Goal: Task Accomplishment & Management: Manage account settings

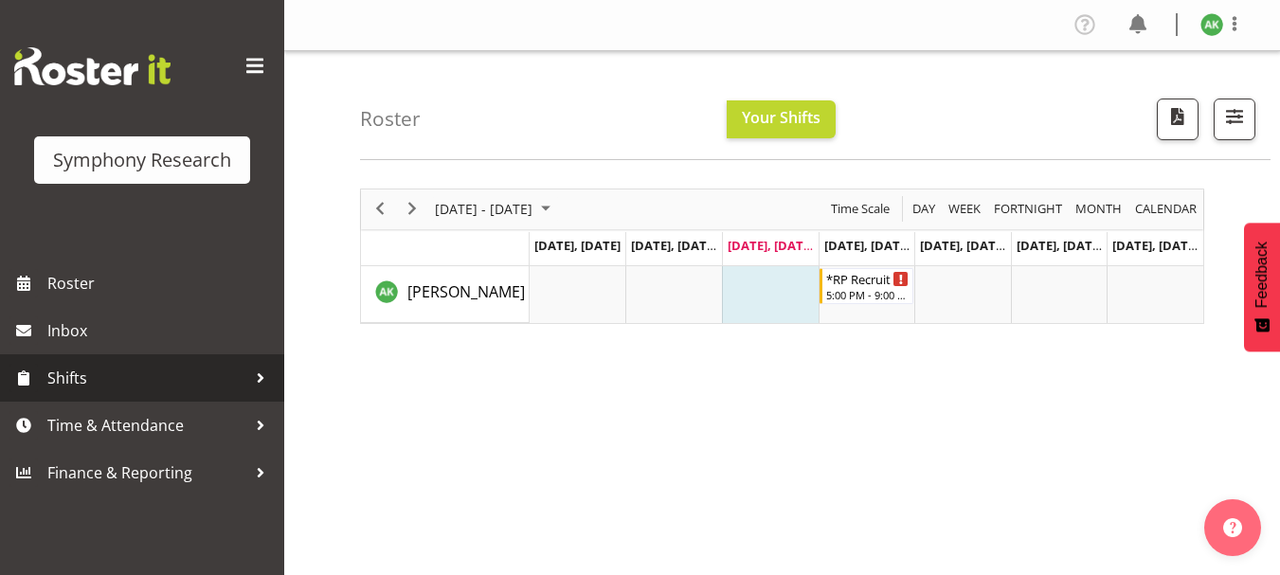
click at [76, 380] on span "Shifts" at bounding box center [146, 378] width 199 height 28
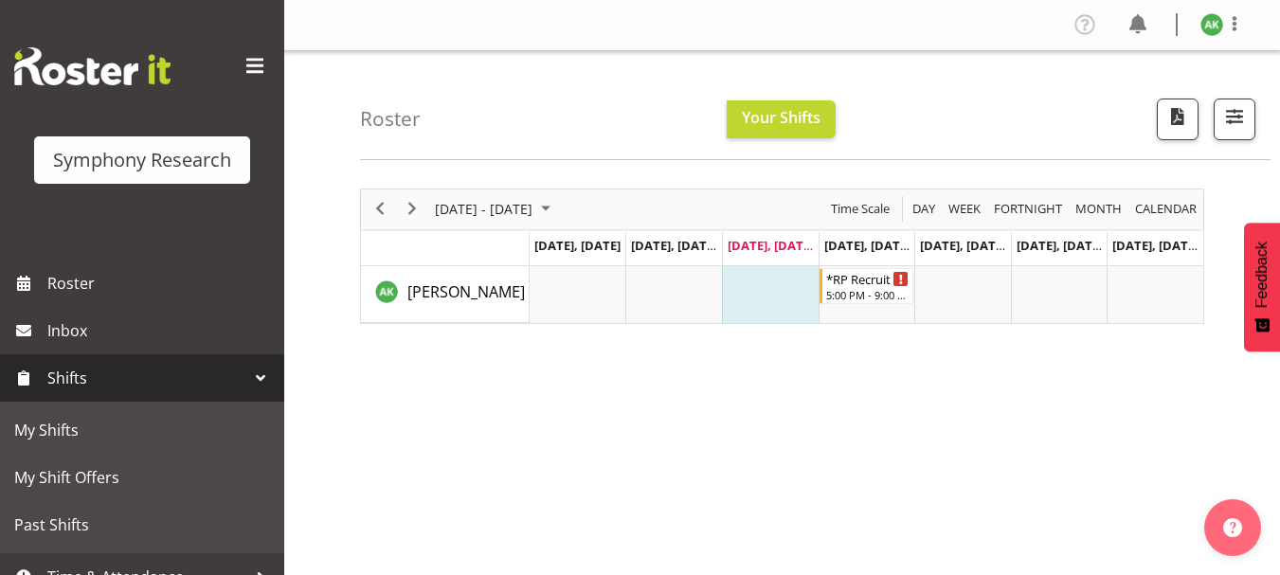
scroll to position [73, 0]
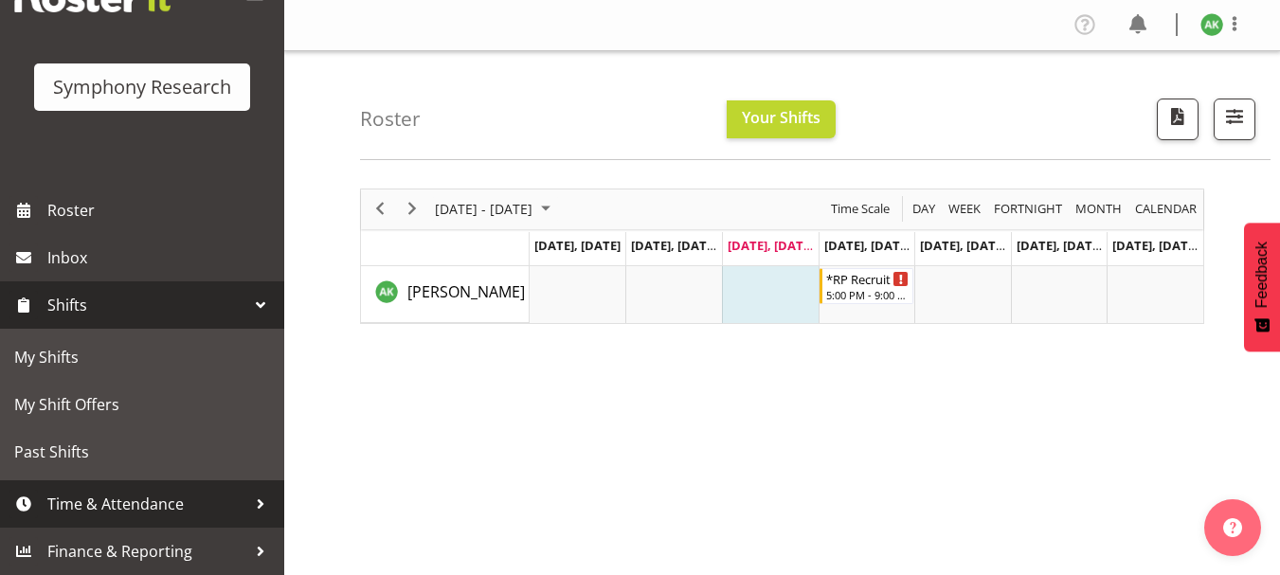
click at [165, 509] on span "Time & Attendance" at bounding box center [146, 504] width 199 height 28
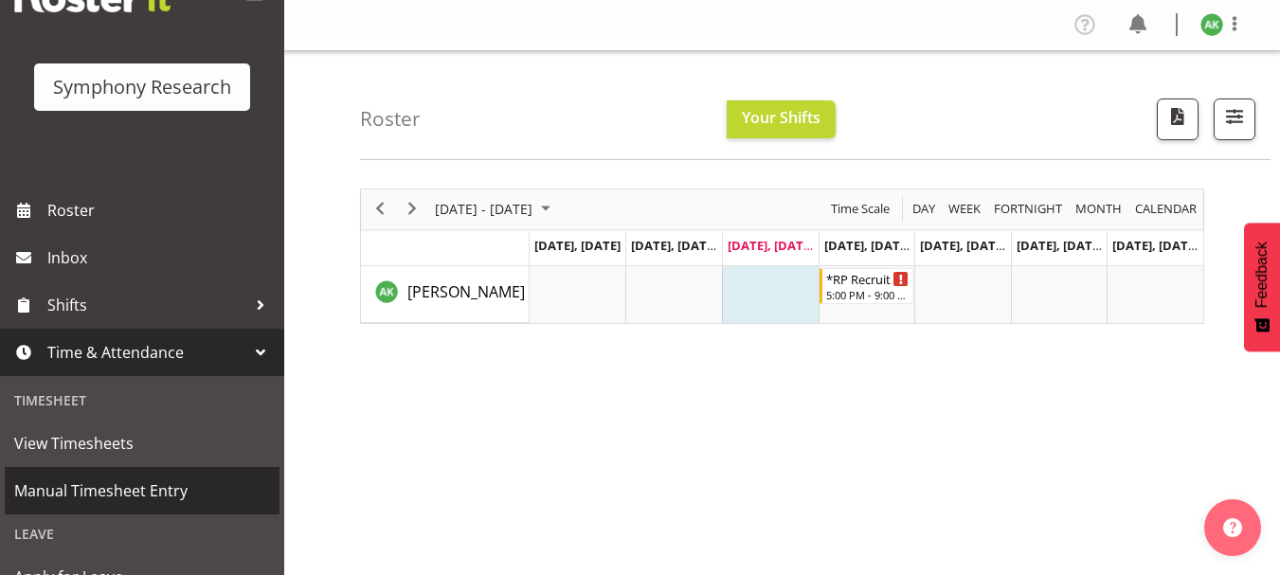
click at [121, 501] on span "Manual Timesheet Entry" at bounding box center [142, 490] width 256 height 28
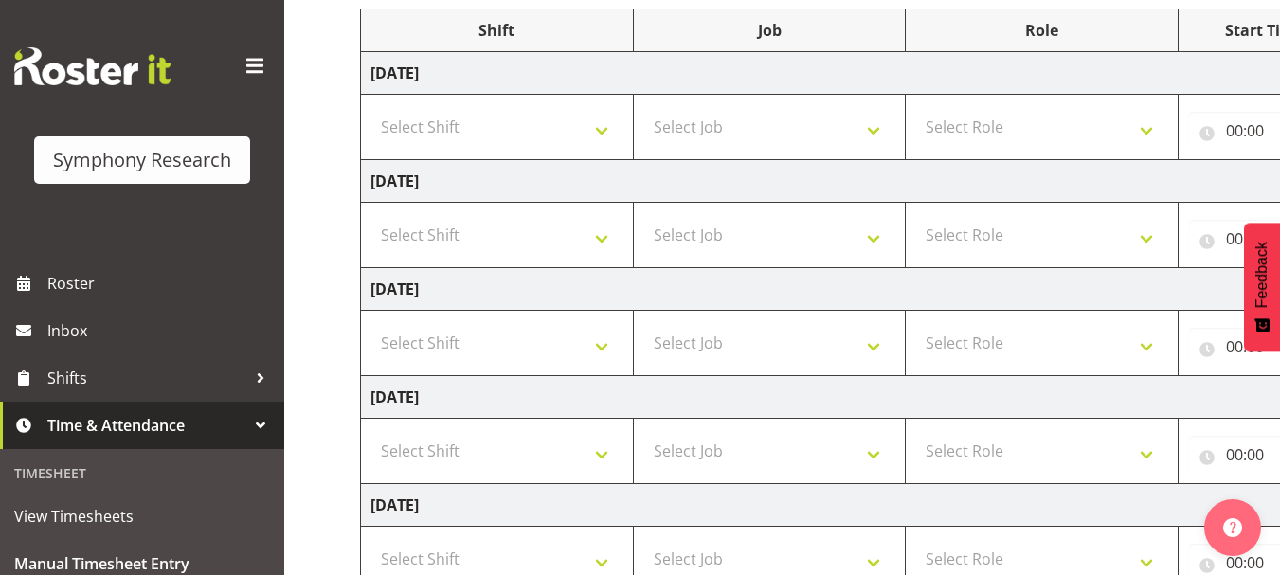
scroll to position [237, 0]
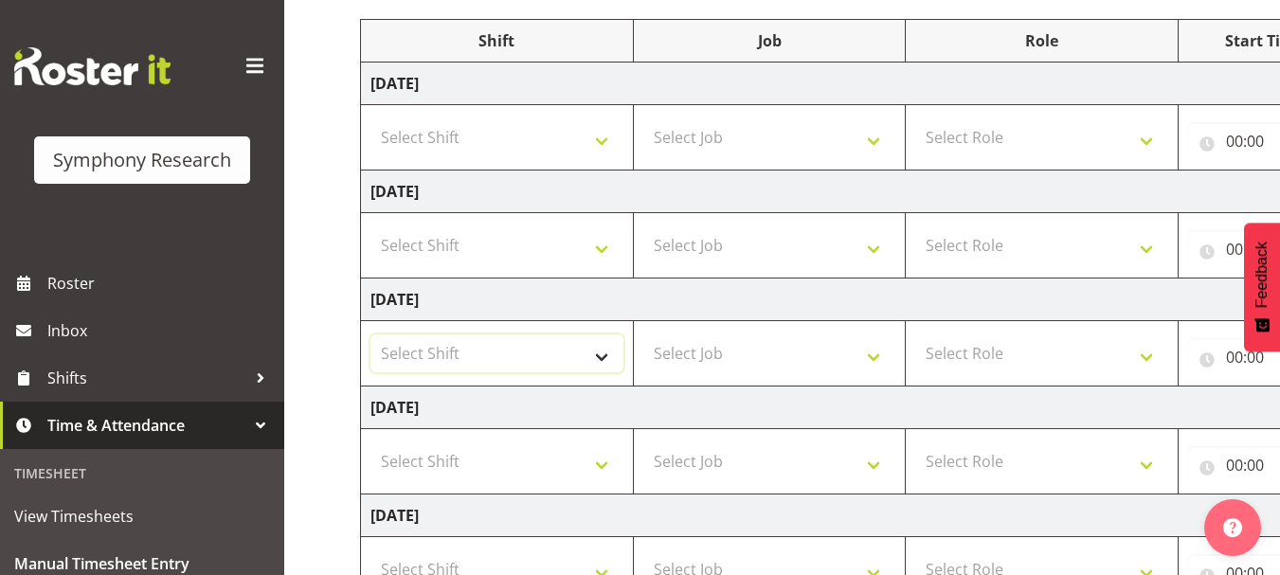
click at [600, 353] on select "Select Shift !!Weekend Residential (Roster IT Shift Label) *Business 9/10am ~ 4…" at bounding box center [496, 353] width 253 height 38
select select "48116"
click at [370, 334] on select "Select Shift !!Weekend Residential (Roster IT Shift Label) *Business 9/10am ~ 4…" at bounding box center [496, 353] width 253 height 38
click at [874, 357] on select "Select Job 550060 IF Admin 553492 World Poll Aus Wave 2 Main 2025 553493 World …" at bounding box center [769, 353] width 253 height 38
select select "10575"
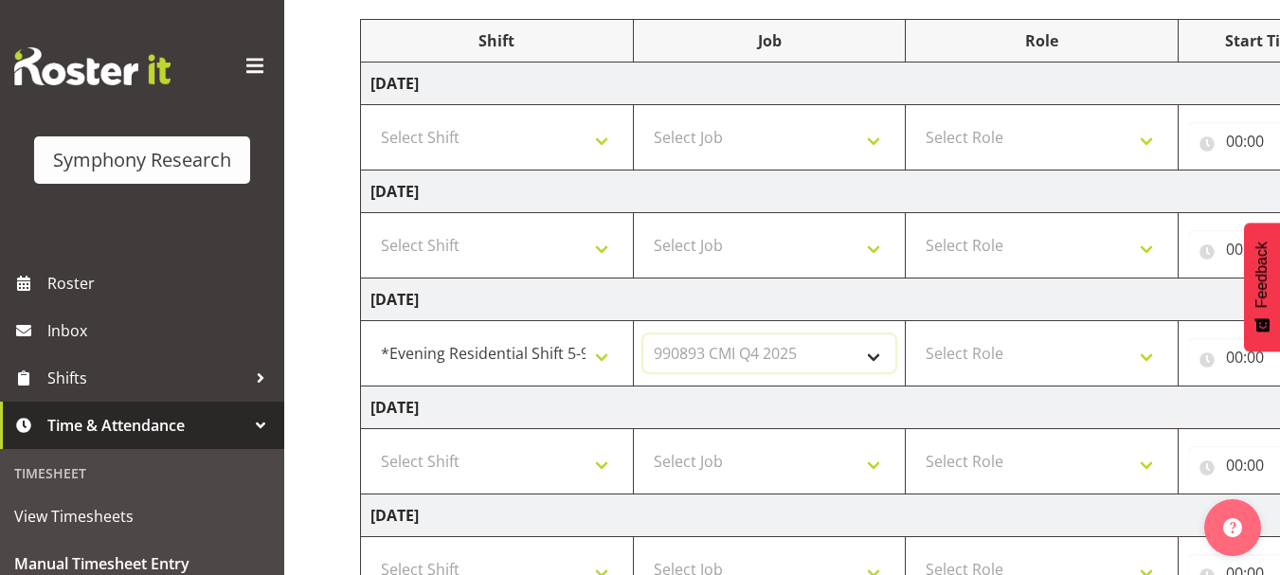
click at [643, 334] on select "Select Job 550060 IF Admin 553492 World Poll Aus Wave 2 Main 2025 553493 World …" at bounding box center [769, 353] width 253 height 38
click at [1142, 360] on select "Select Role Briefing Interviewing" at bounding box center [1041, 353] width 253 height 38
select select "47"
click at [915, 334] on select "Select Role Briefing Interviewing" at bounding box center [1041, 353] width 253 height 38
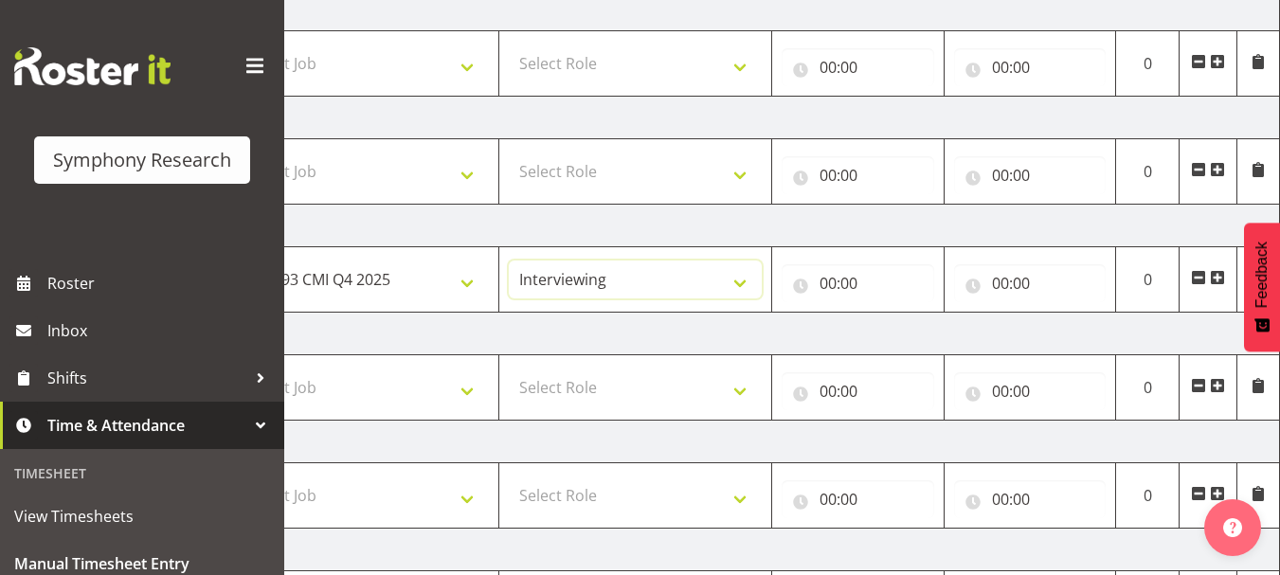
scroll to position [313, 0]
click at [829, 279] on input "00:00" at bounding box center [857, 281] width 152 height 38
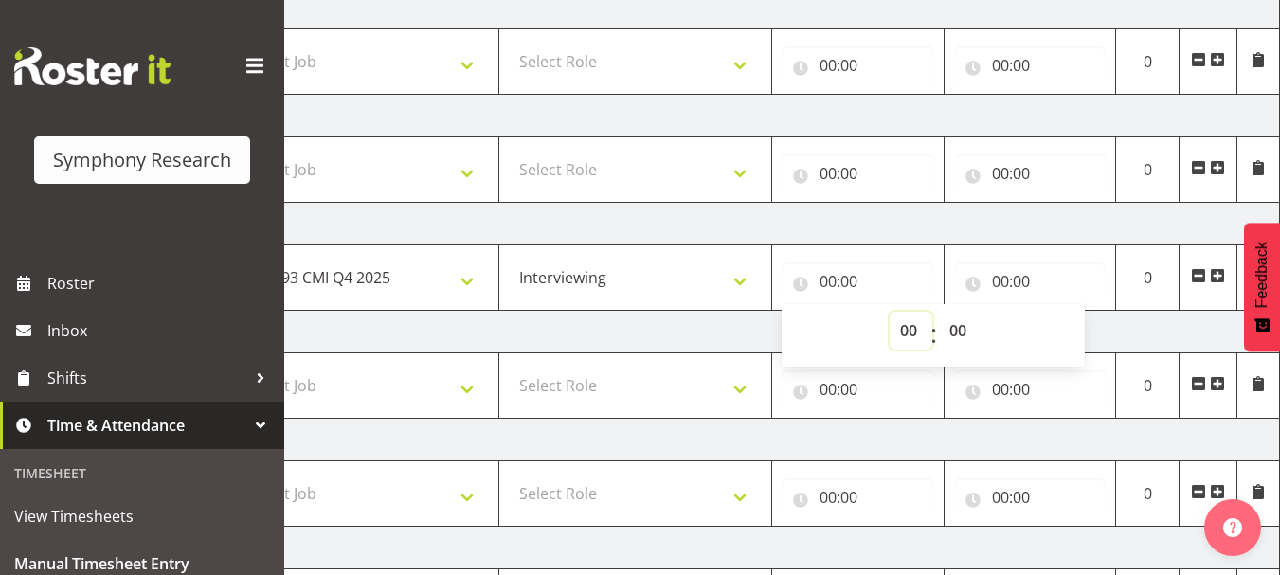
click at [908, 329] on select "00 01 02 03 04 05 06 07 08 09 10 11 12 13 14 15 16 17 18 19 20 21 22 23" at bounding box center [910, 331] width 43 height 38
select select "17"
click at [889, 312] on select "00 01 02 03 04 05 06 07 08 09 10 11 12 13 14 15 16 17 18 19 20 21 22 23" at bounding box center [910, 331] width 43 height 38
type input "17:00"
click at [1124, 335] on td "[DATE]" at bounding box center [617, 332] width 1325 height 43
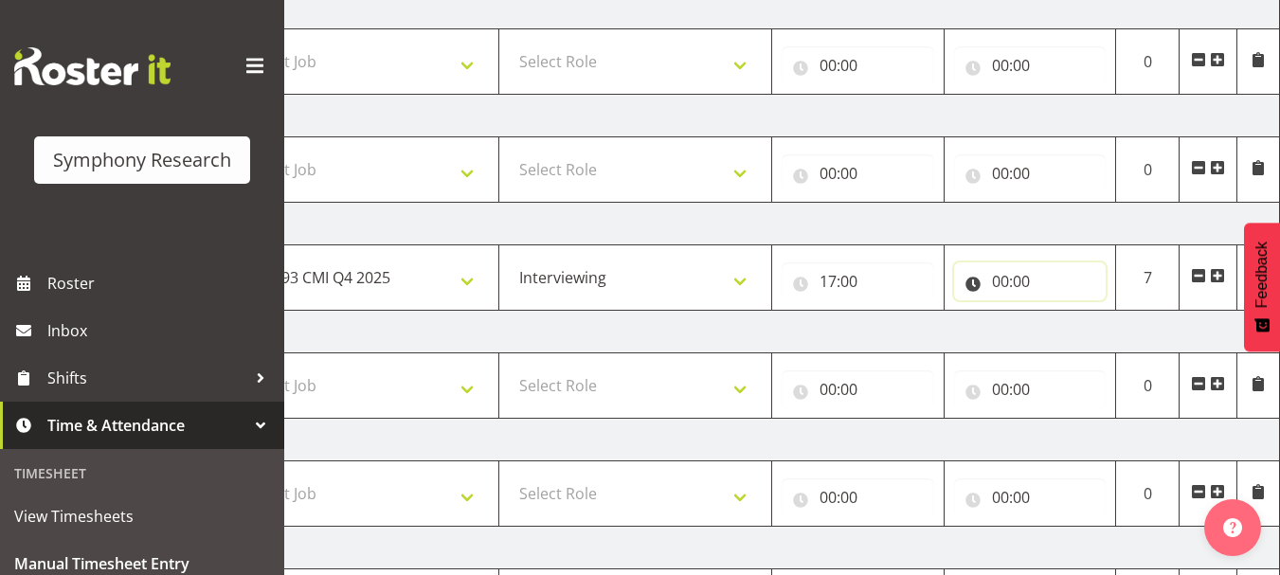
click at [995, 285] on input "00:00" at bounding box center [1030, 281] width 152 height 38
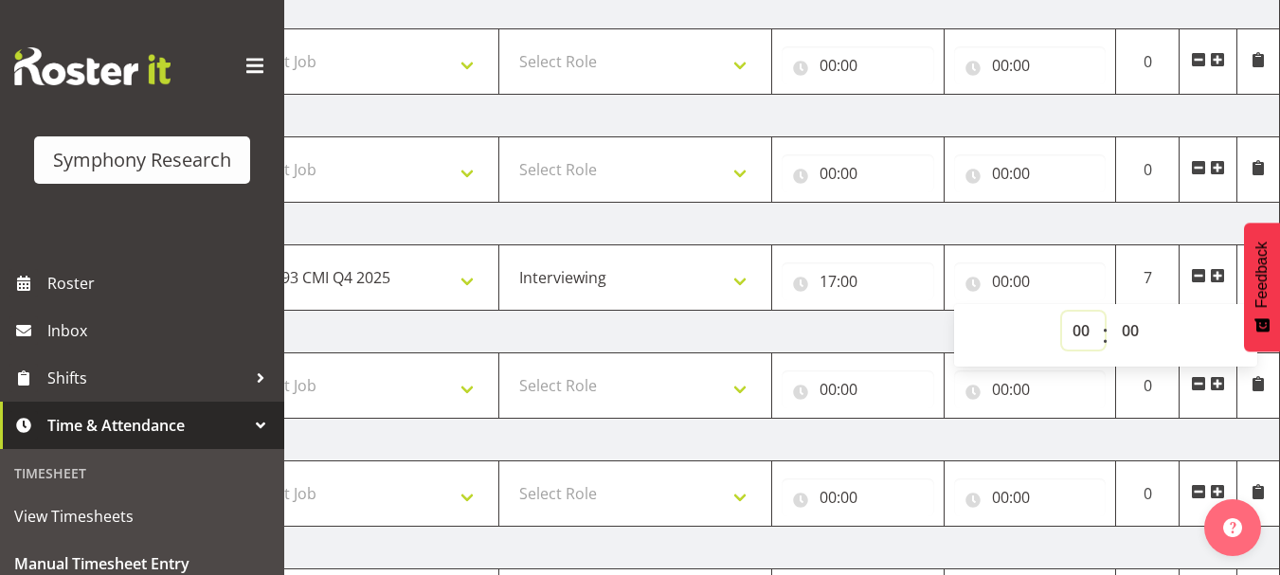
click at [1083, 335] on select "00 01 02 03 04 05 06 07 08 09 10 11 12 13 14 15 16 17 18 19 20 21 22 23" at bounding box center [1083, 331] width 43 height 38
select select "21"
click at [1062, 312] on select "00 01 02 03 04 05 06 07 08 09 10 11 12 13 14 15 16 17 18 19 20 21 22 23" at bounding box center [1083, 331] width 43 height 38
type input "21:00"
click at [890, 332] on td "[DATE]" at bounding box center [617, 332] width 1325 height 43
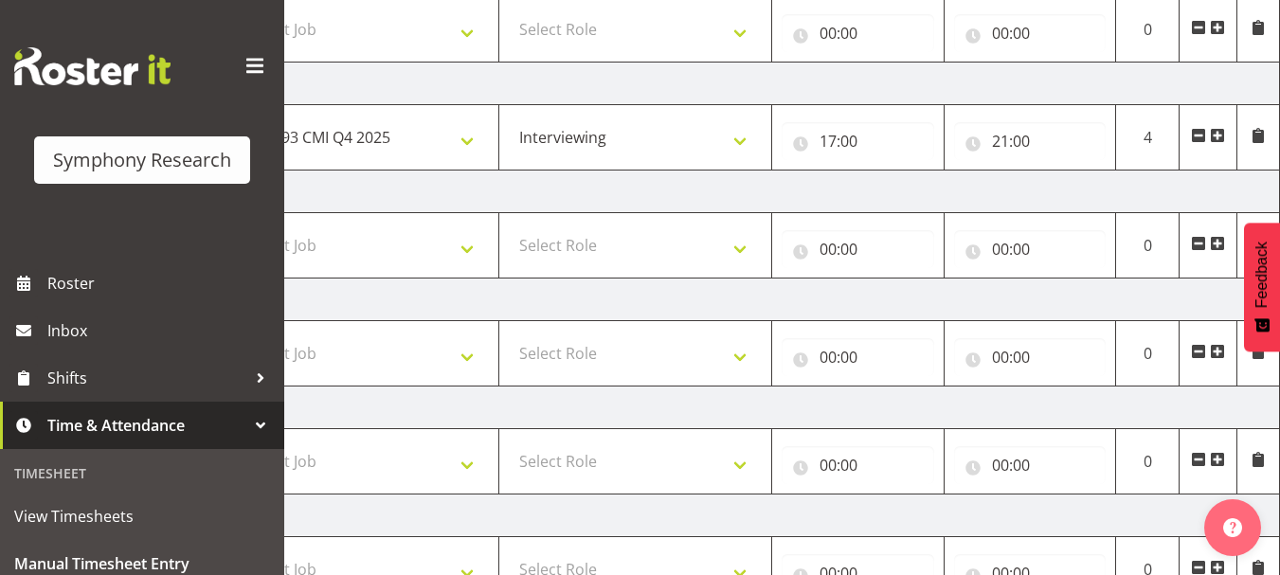
scroll to position [600, 0]
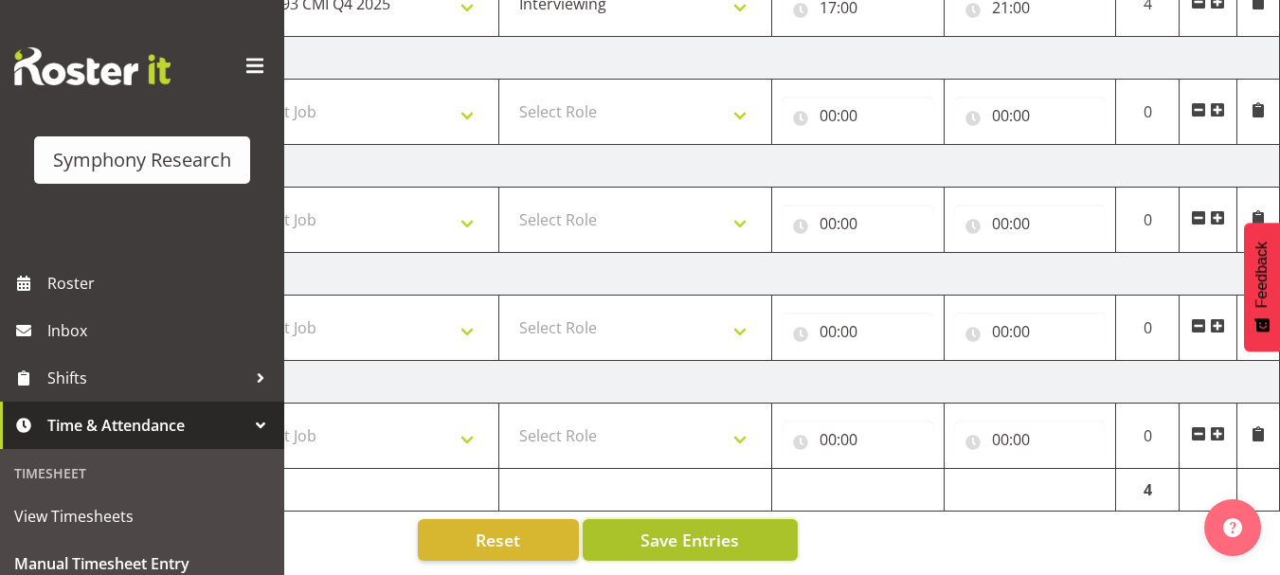
click at [709, 538] on span "Save Entries" at bounding box center [689, 540] width 98 height 25
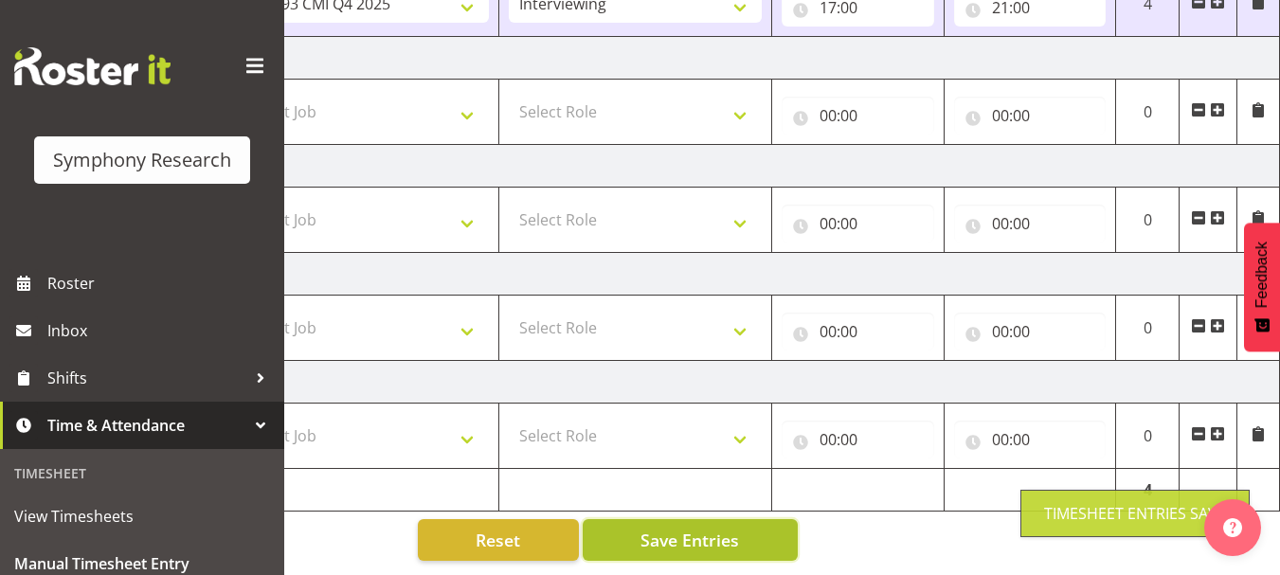
click at [709, 538] on span "Save Entries" at bounding box center [689, 540] width 98 height 25
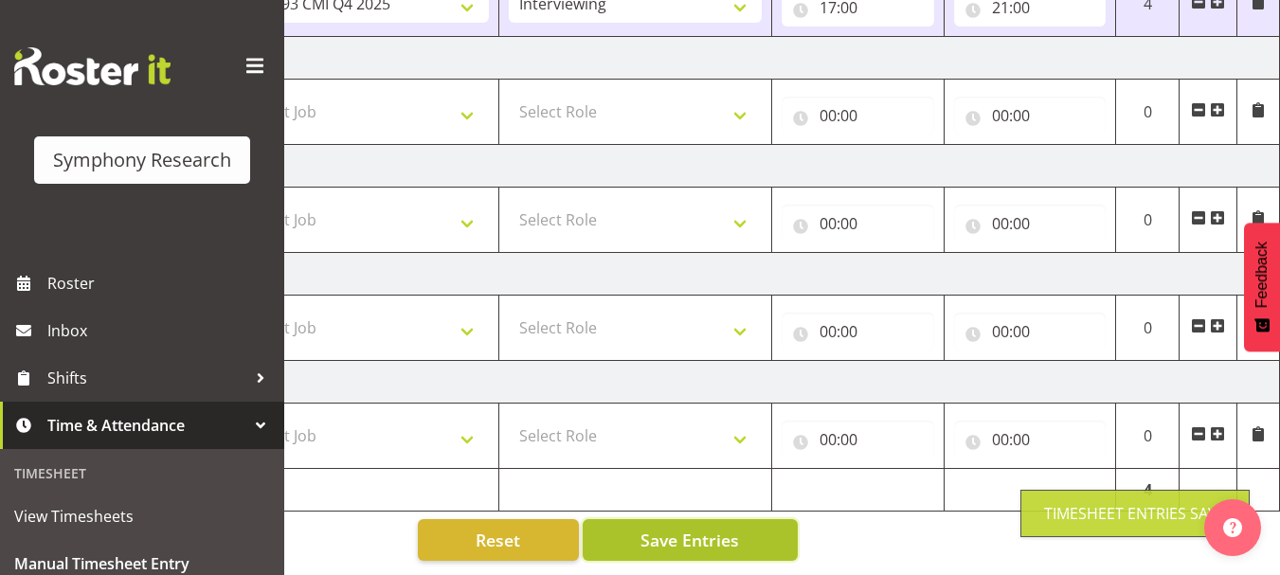
click at [709, 538] on span "Save Entries" at bounding box center [689, 540] width 98 height 25
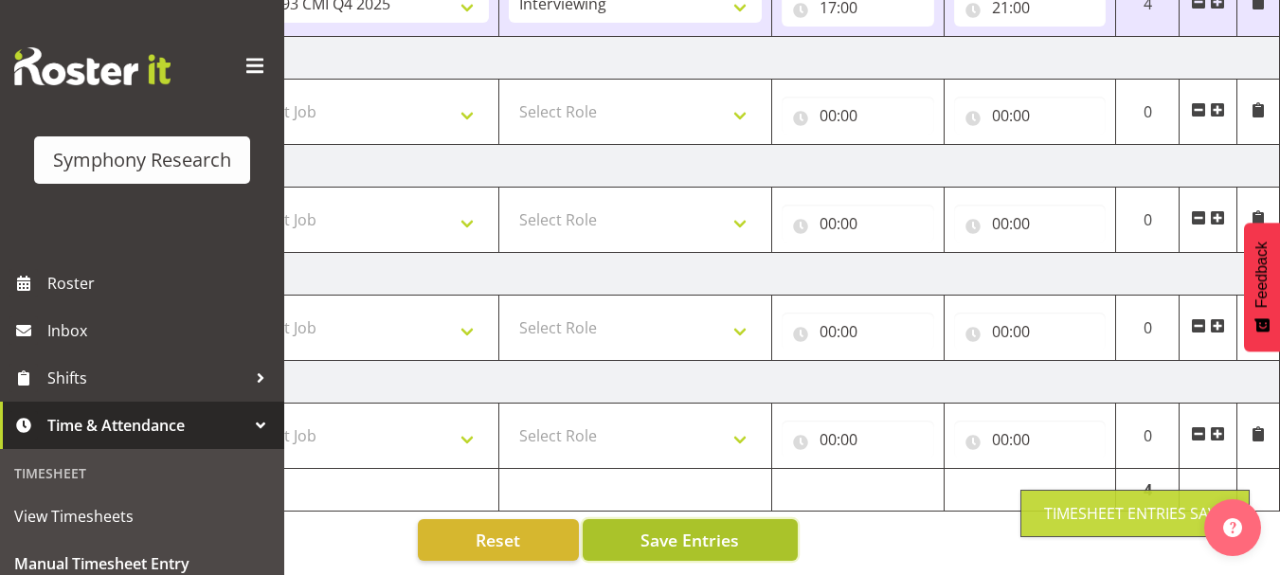
click at [709, 538] on span "Save Entries" at bounding box center [689, 540] width 98 height 25
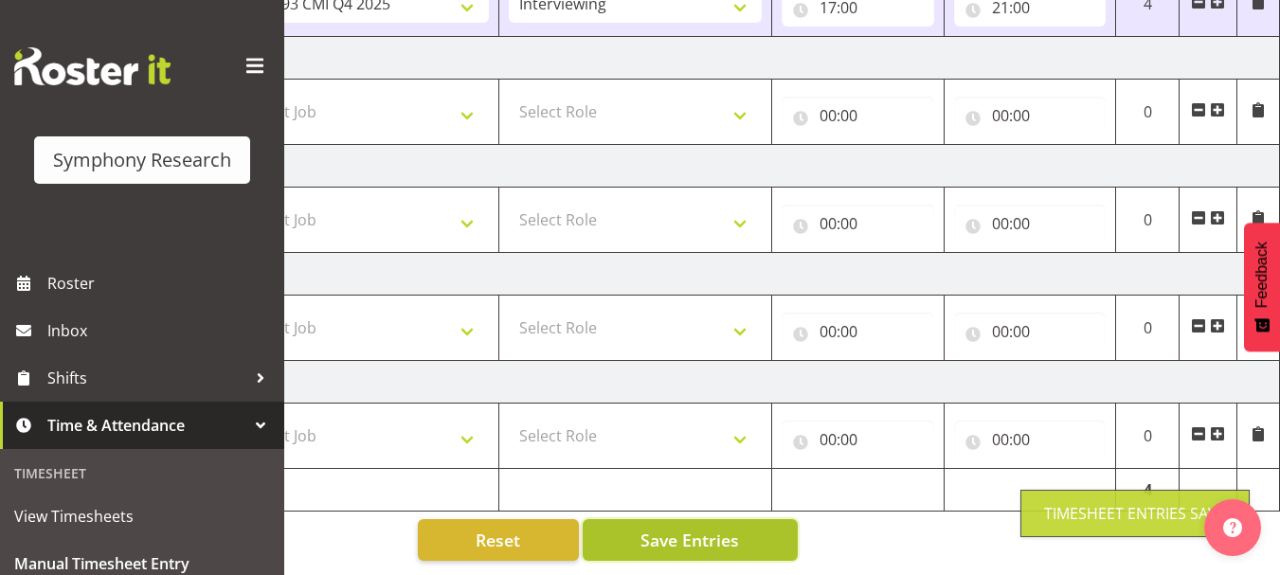
click at [709, 538] on span "Save Entries" at bounding box center [689, 540] width 98 height 25
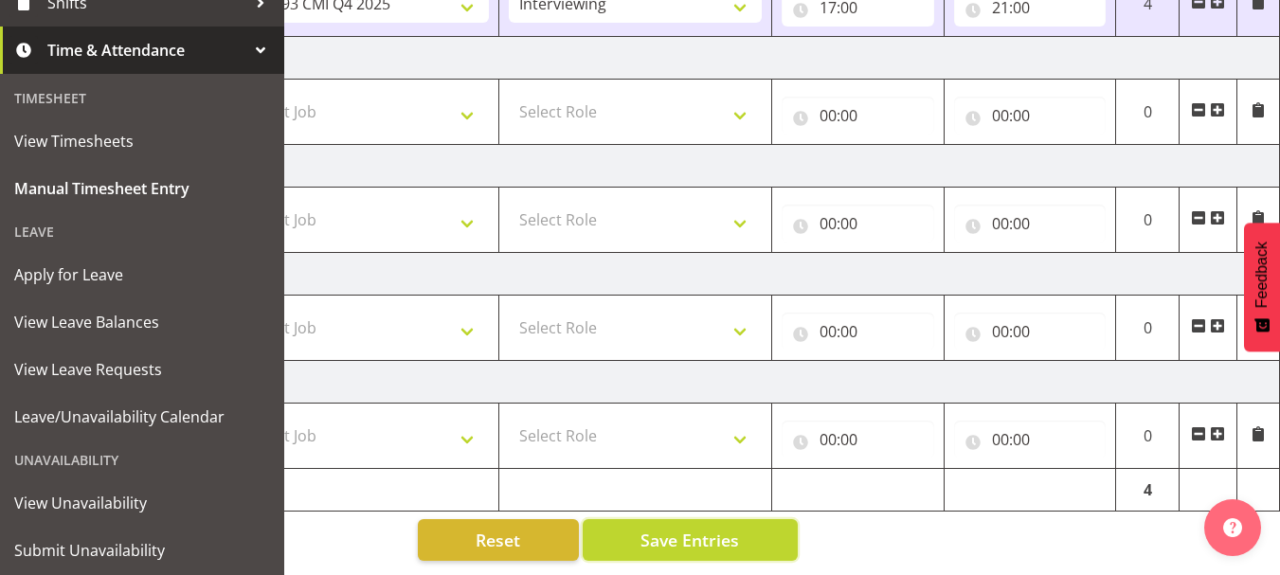
scroll to position [368, 0]
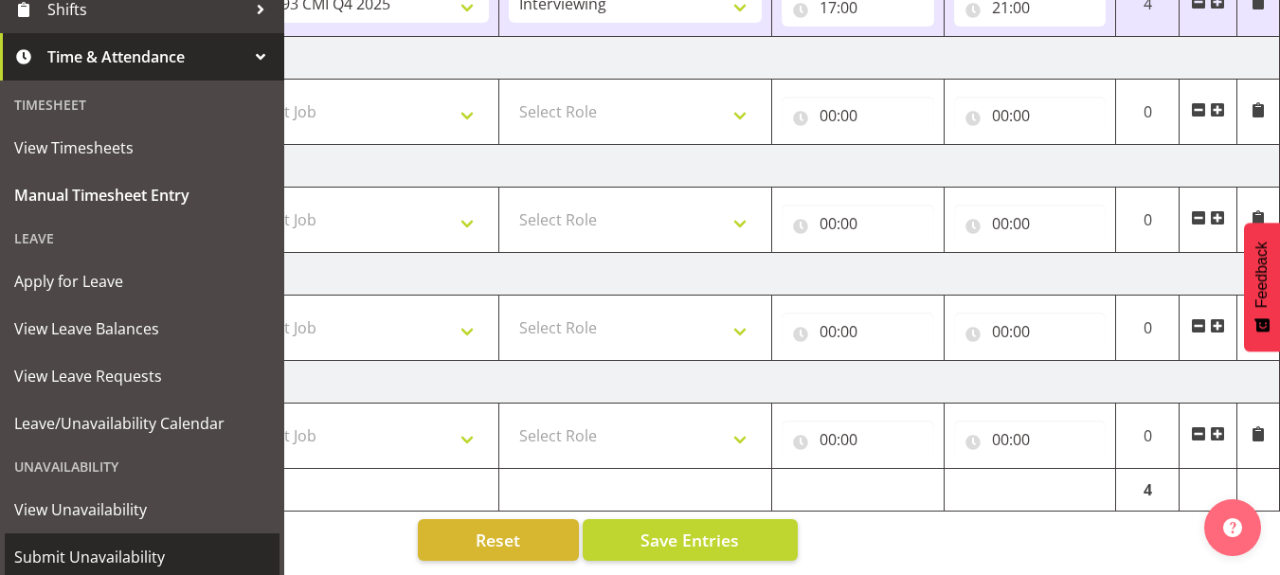
click at [108, 553] on span "Submit Unavailability" at bounding box center [142, 557] width 256 height 28
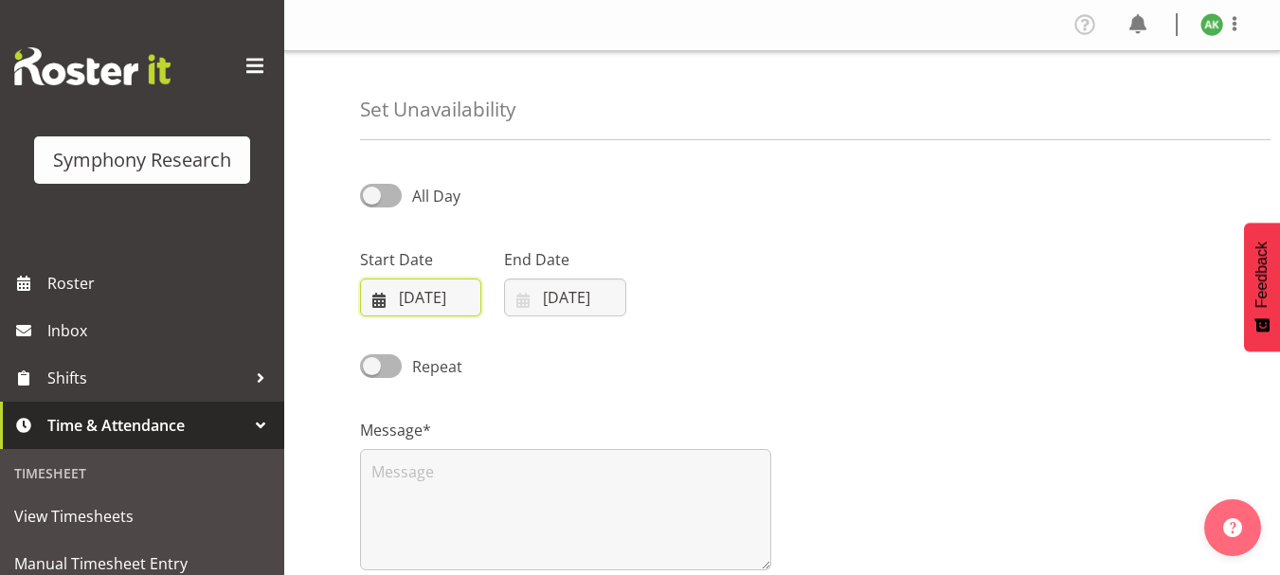
click at [383, 300] on input "01/10/2025" at bounding box center [420, 297] width 121 height 38
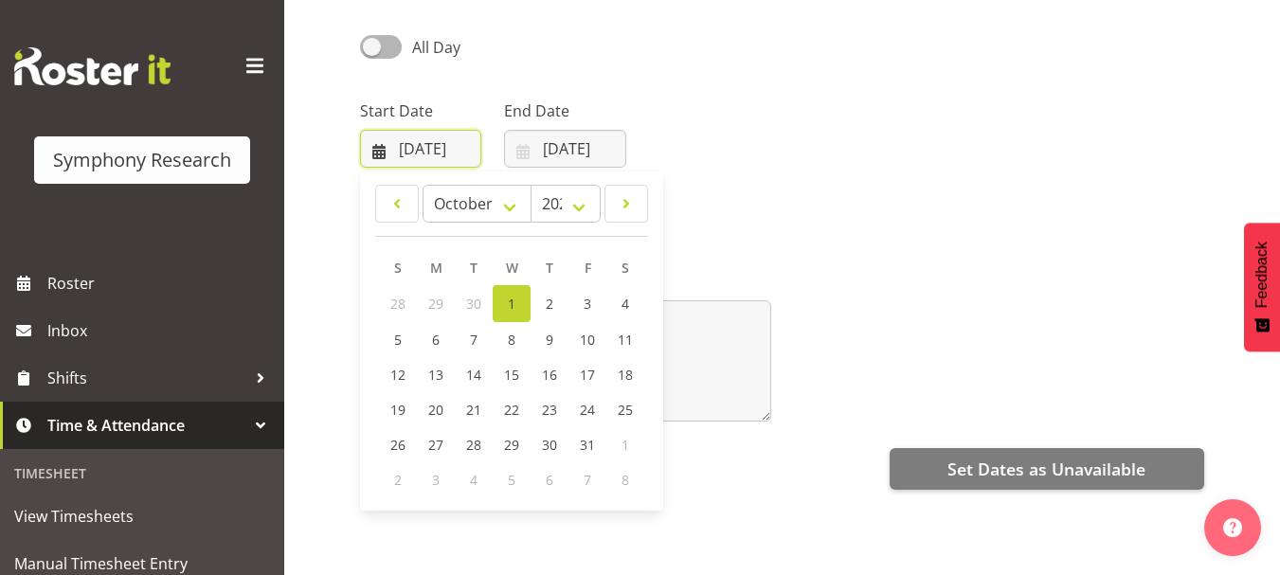
scroll to position [136, 0]
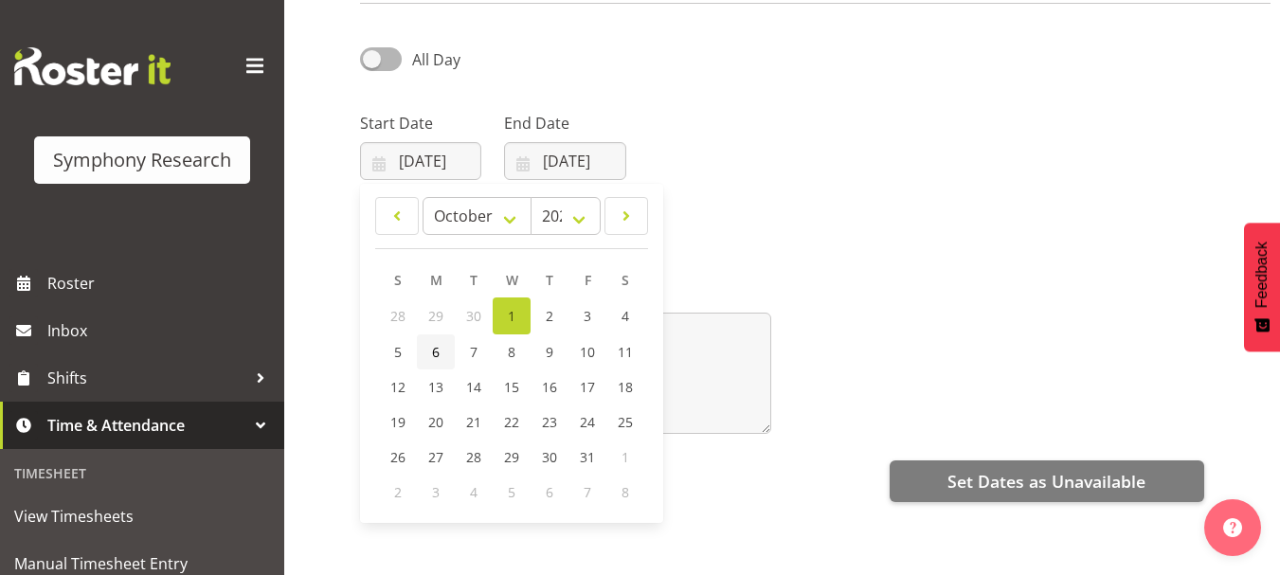
click at [434, 353] on span "6" at bounding box center [436, 352] width 8 height 18
type input "06/10/2025"
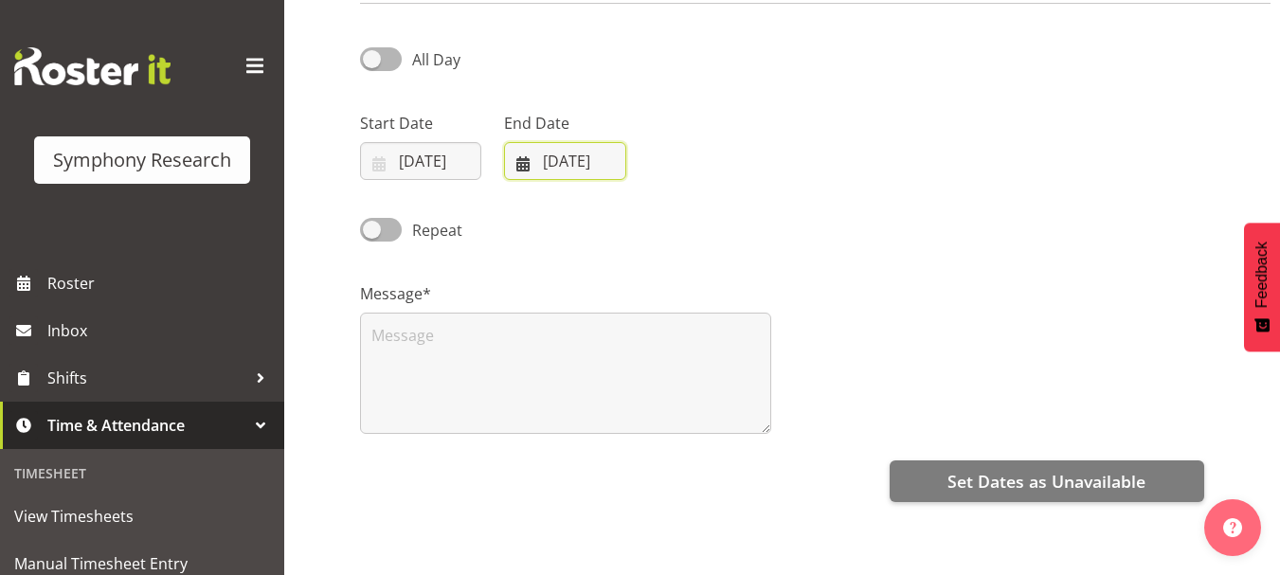
click at [526, 165] on input "01/10/2025" at bounding box center [564, 161] width 121 height 38
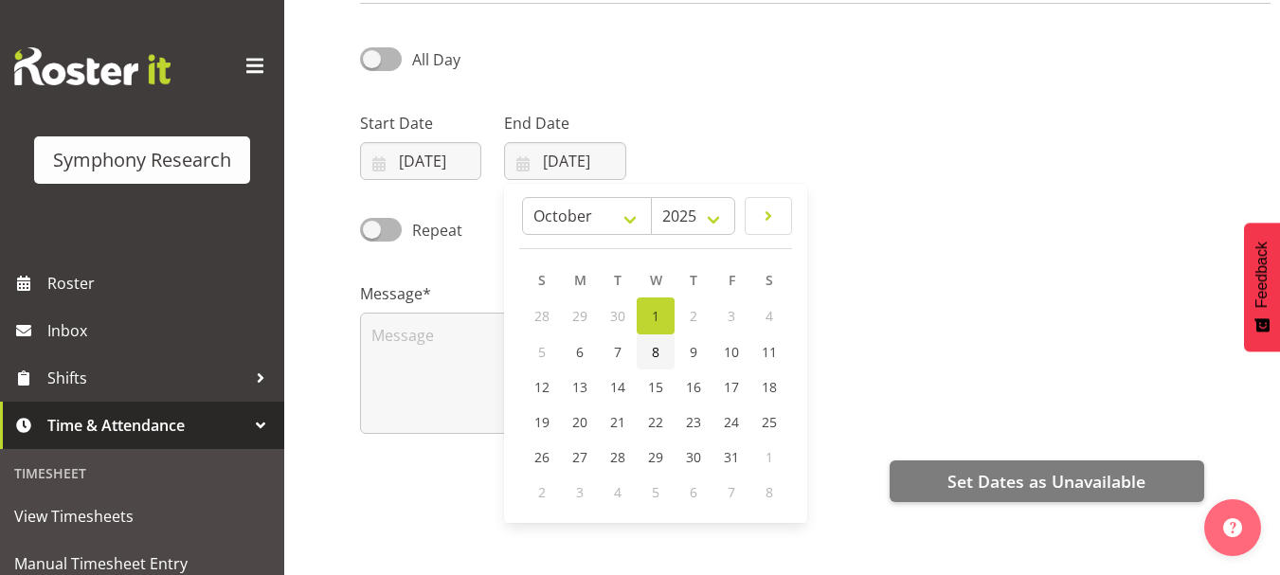
click at [654, 354] on span "8" at bounding box center [656, 352] width 8 height 18
type input "08/10/2025"
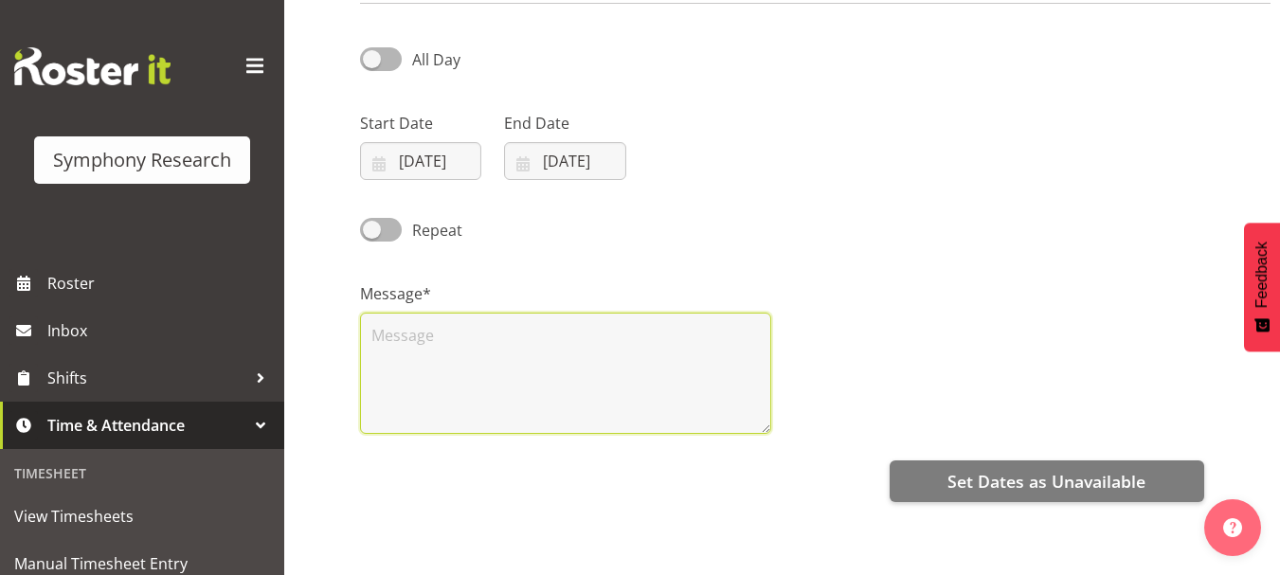
click at [436, 343] on textarea at bounding box center [565, 373] width 411 height 121
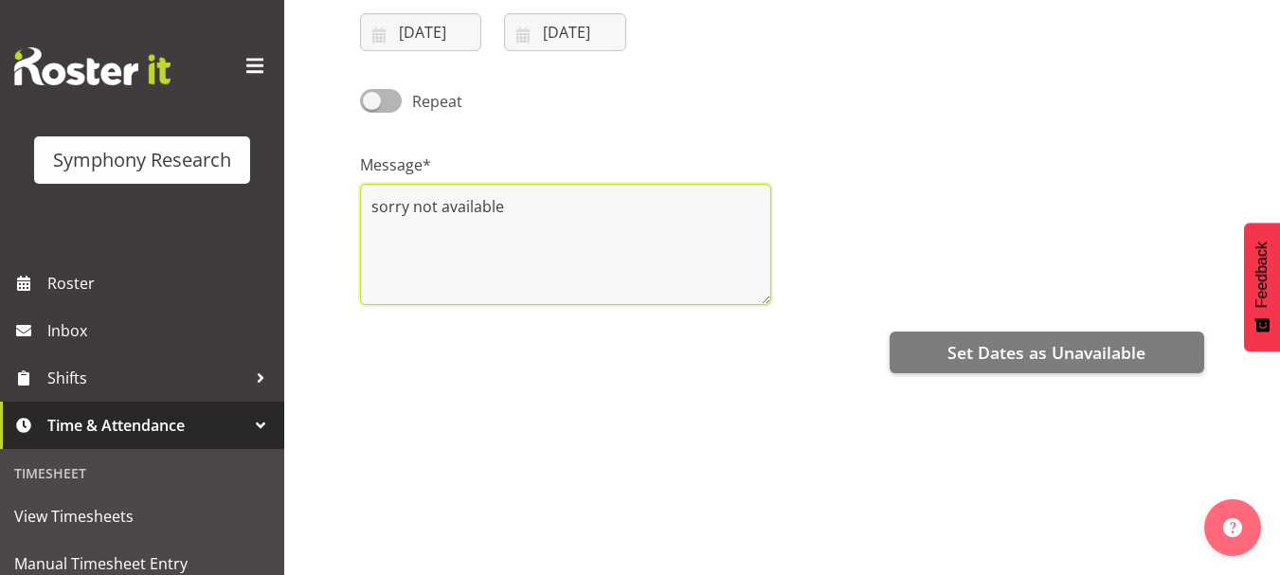
scroll to position [262, 0]
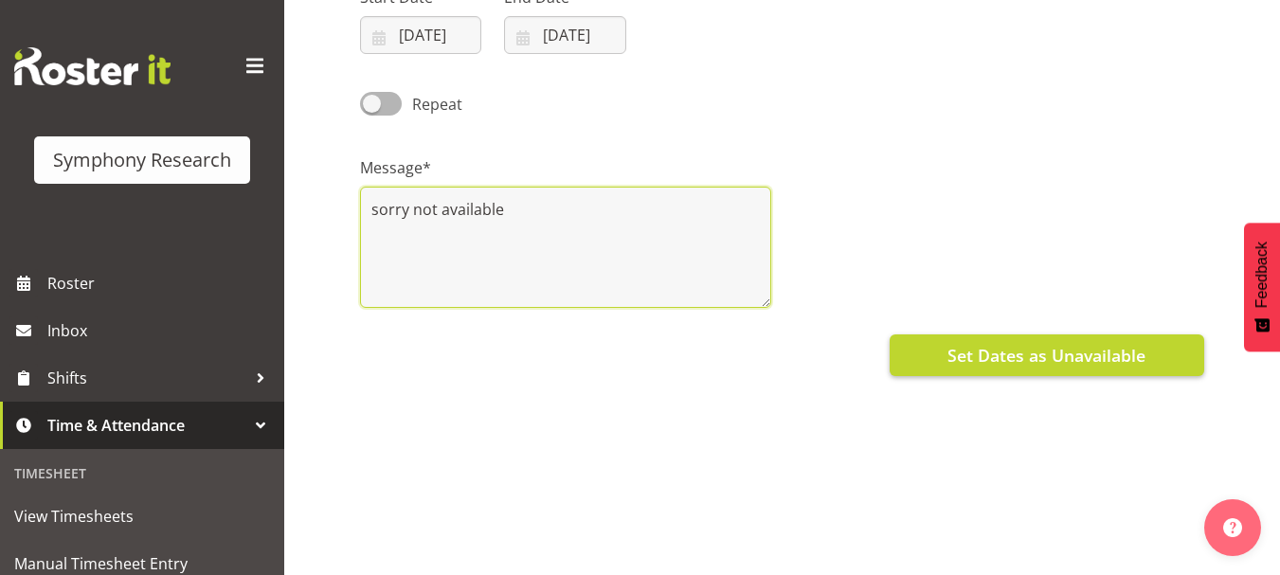
type textarea "sorry not available"
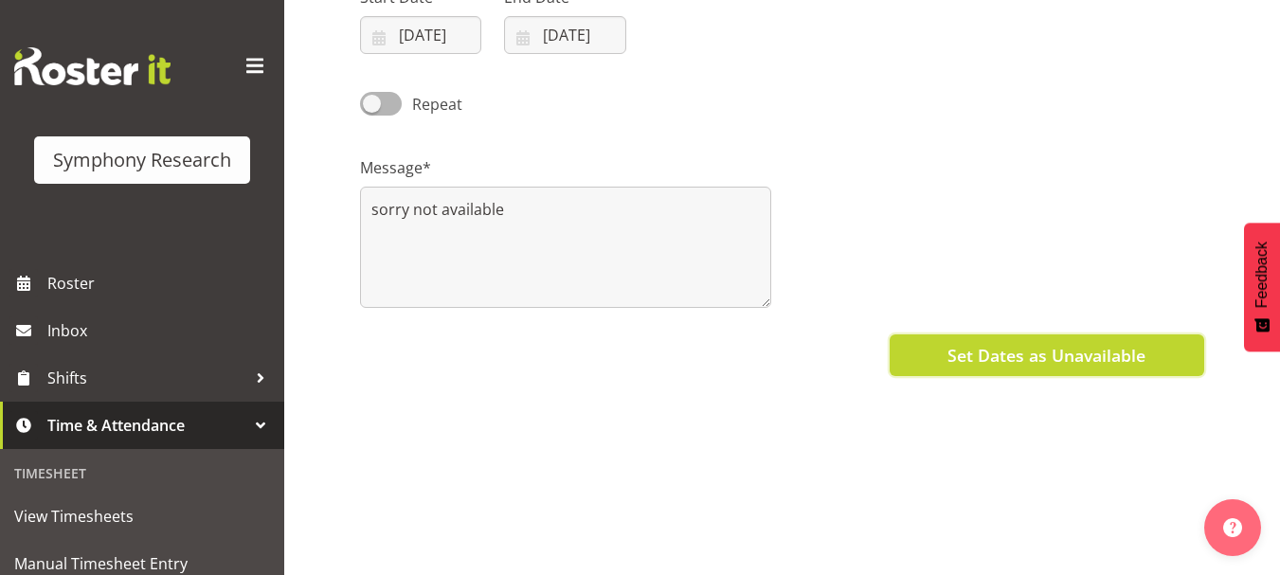
click at [1025, 353] on span "Set Dates as Unavailable" at bounding box center [1046, 355] width 198 height 25
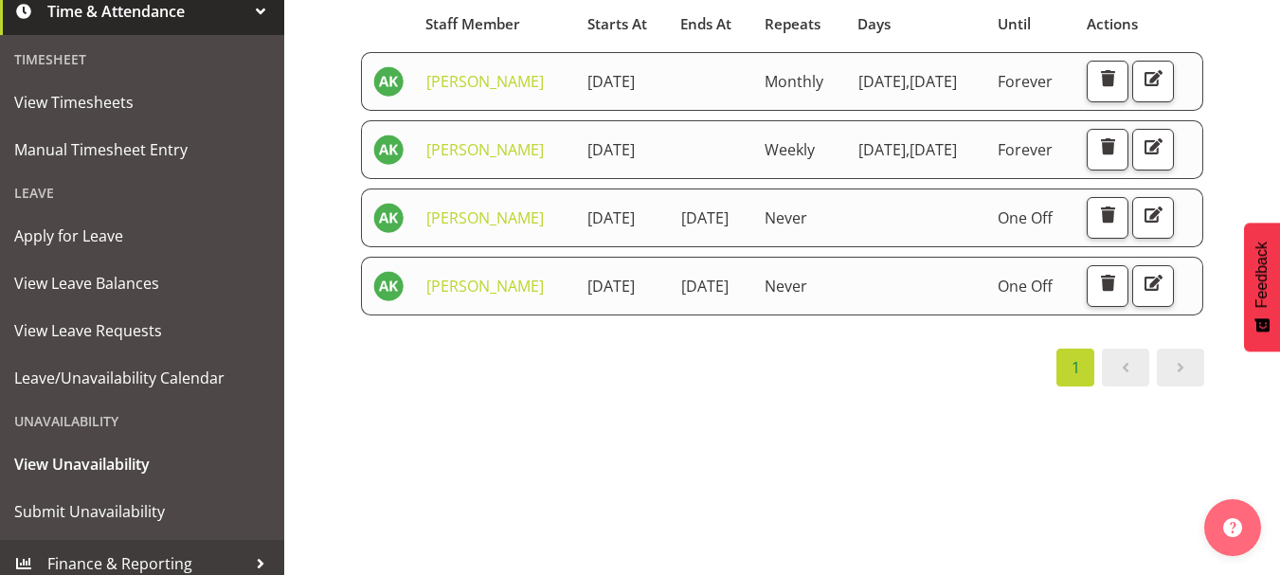
scroll to position [426, 0]
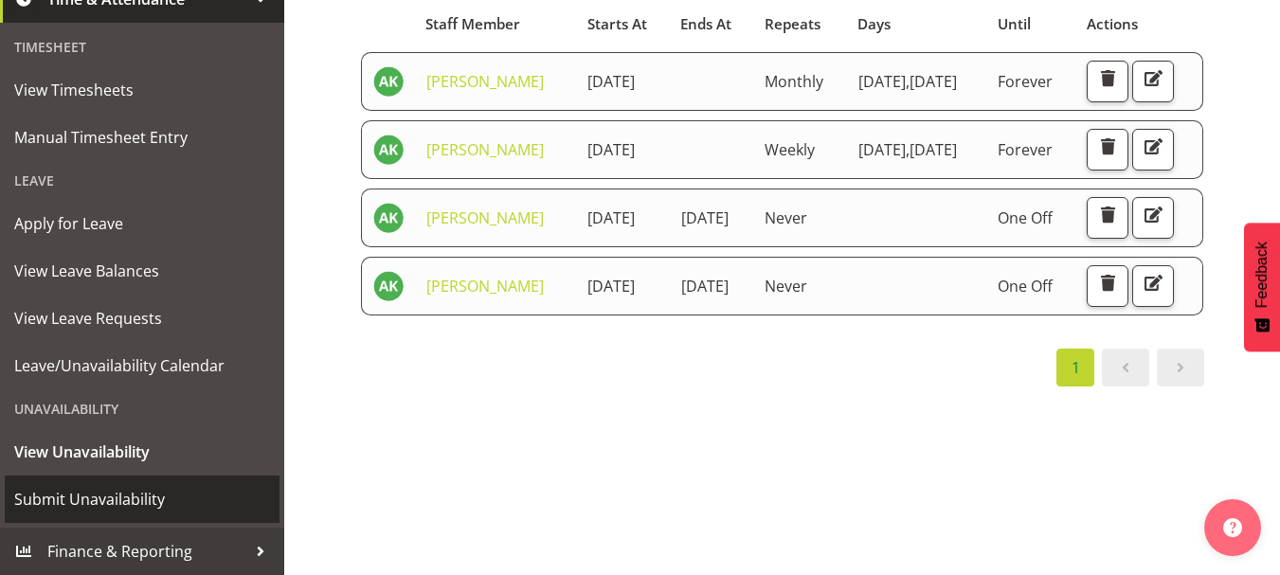
click at [117, 499] on span "Submit Unavailability" at bounding box center [142, 499] width 256 height 28
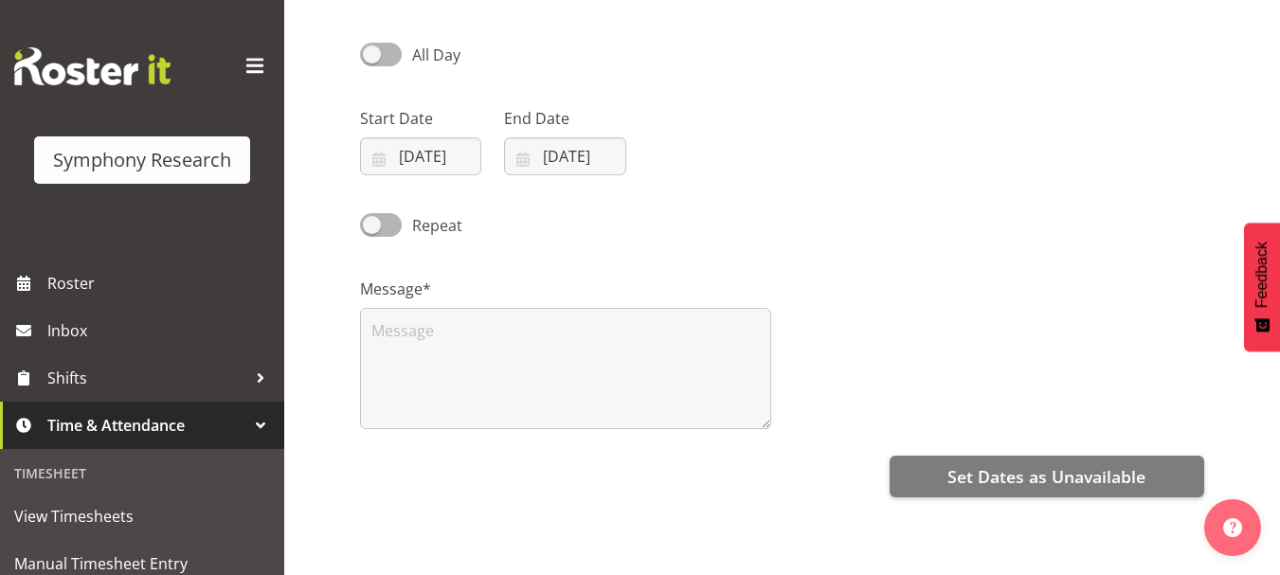
scroll to position [139, 0]
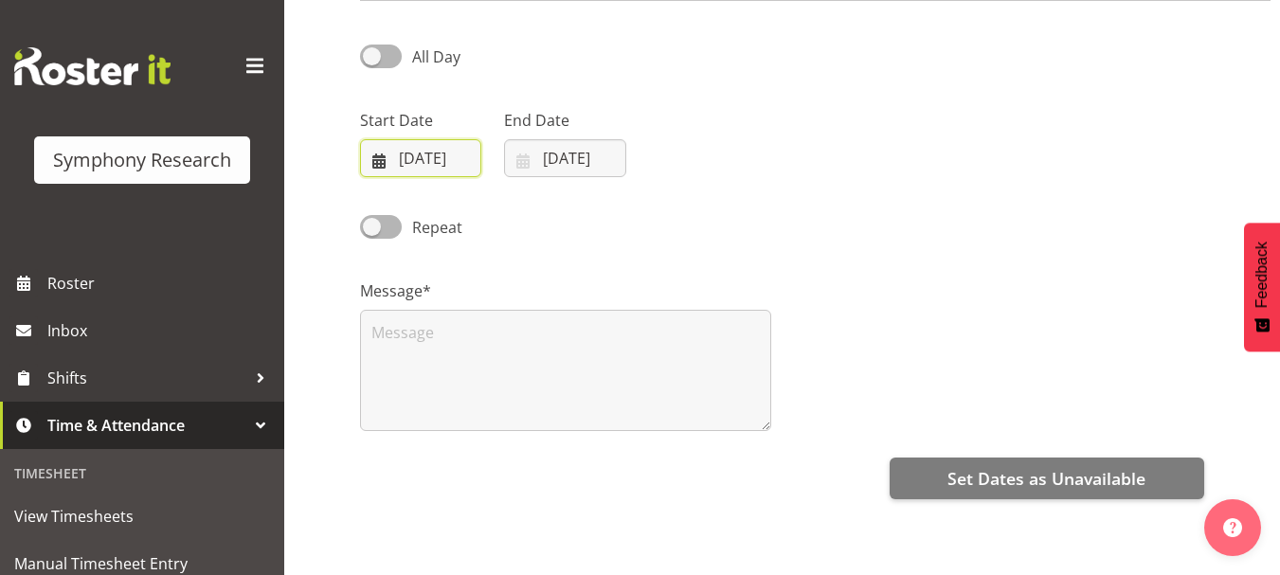
click at [378, 166] on input "[DATE]" at bounding box center [420, 158] width 121 height 38
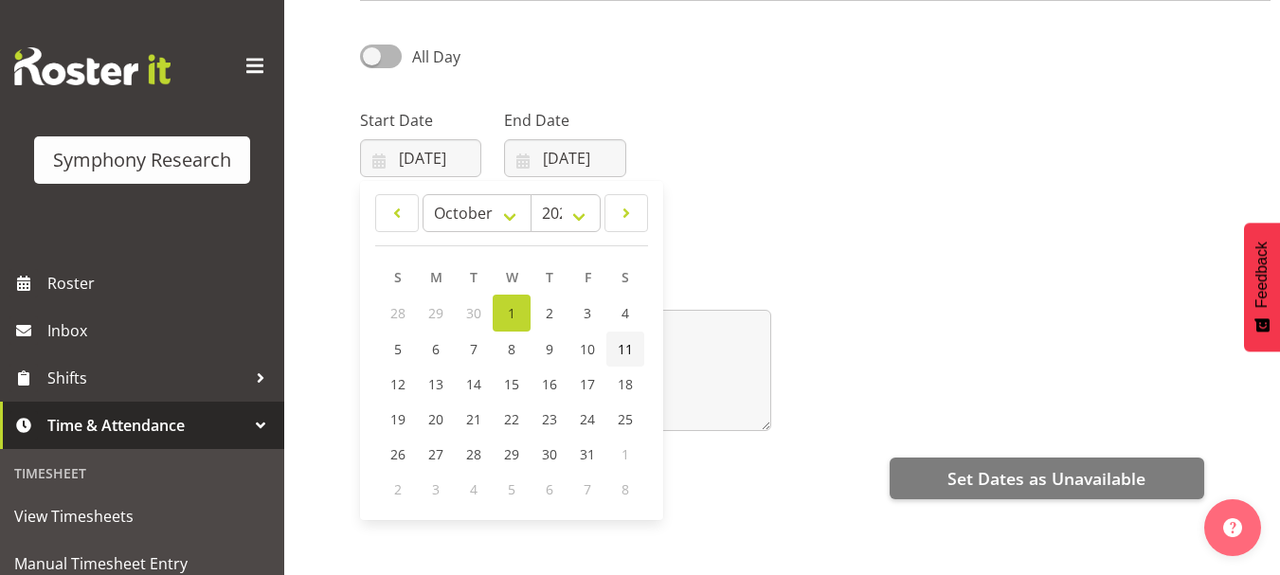
click at [622, 349] on span "11" at bounding box center [625, 349] width 15 height 18
type input "[DATE]"
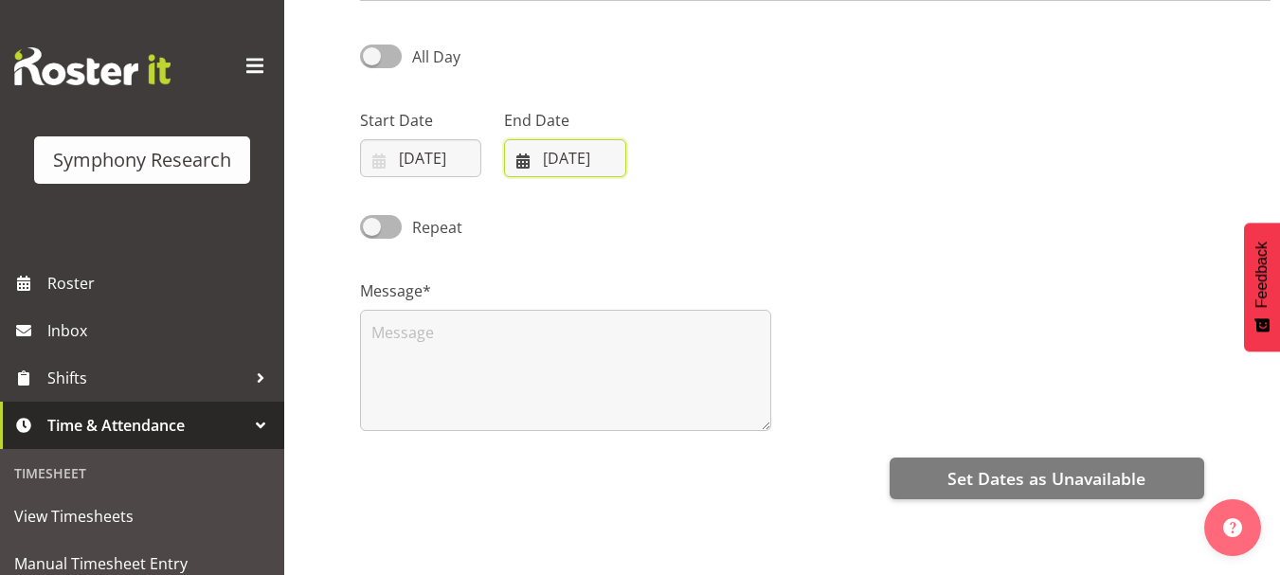
click at [524, 154] on input "01/10/2025" at bounding box center [564, 158] width 121 height 38
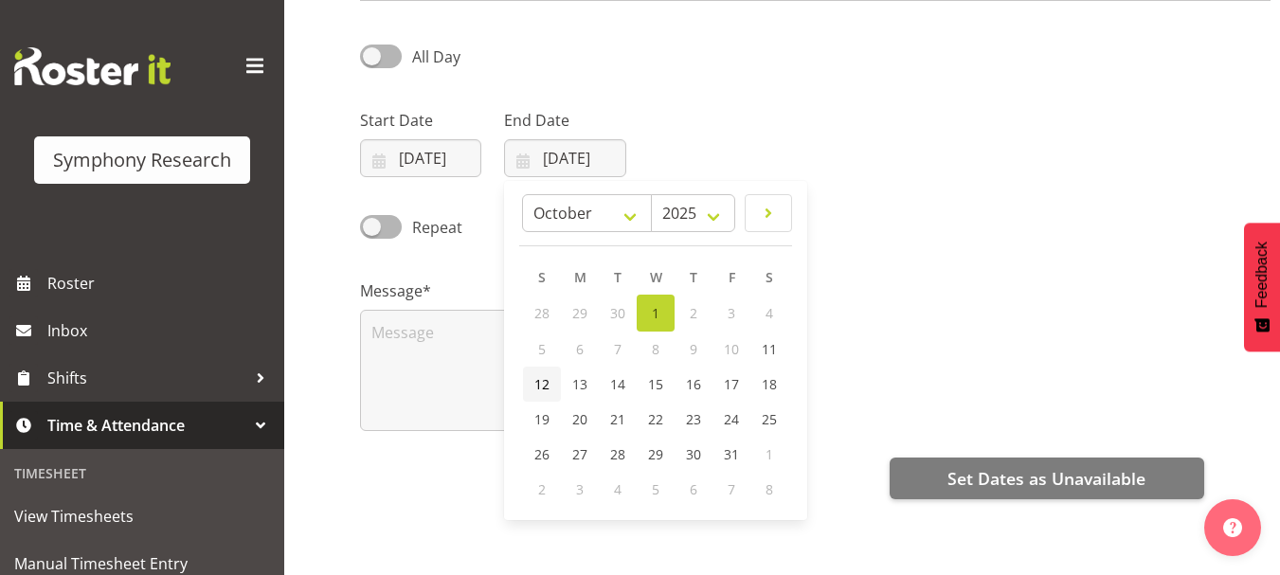
click at [542, 379] on span "12" at bounding box center [541, 384] width 15 height 18
type input "12/10/2025"
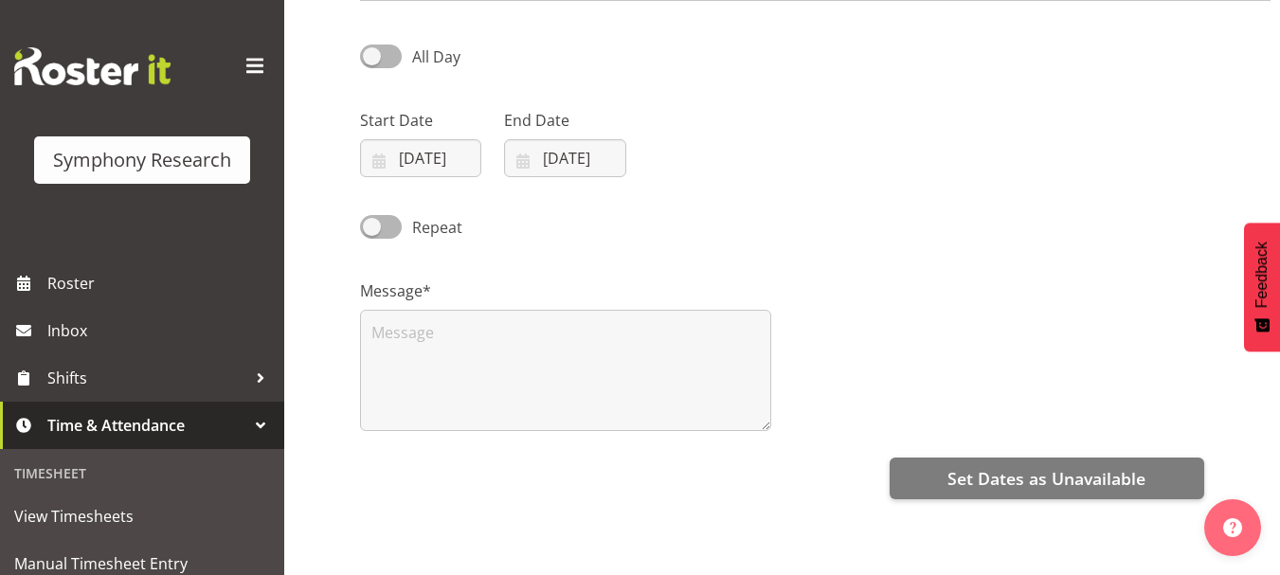
click at [783, 189] on div "Repeat" at bounding box center [782, 220] width 867 height 64
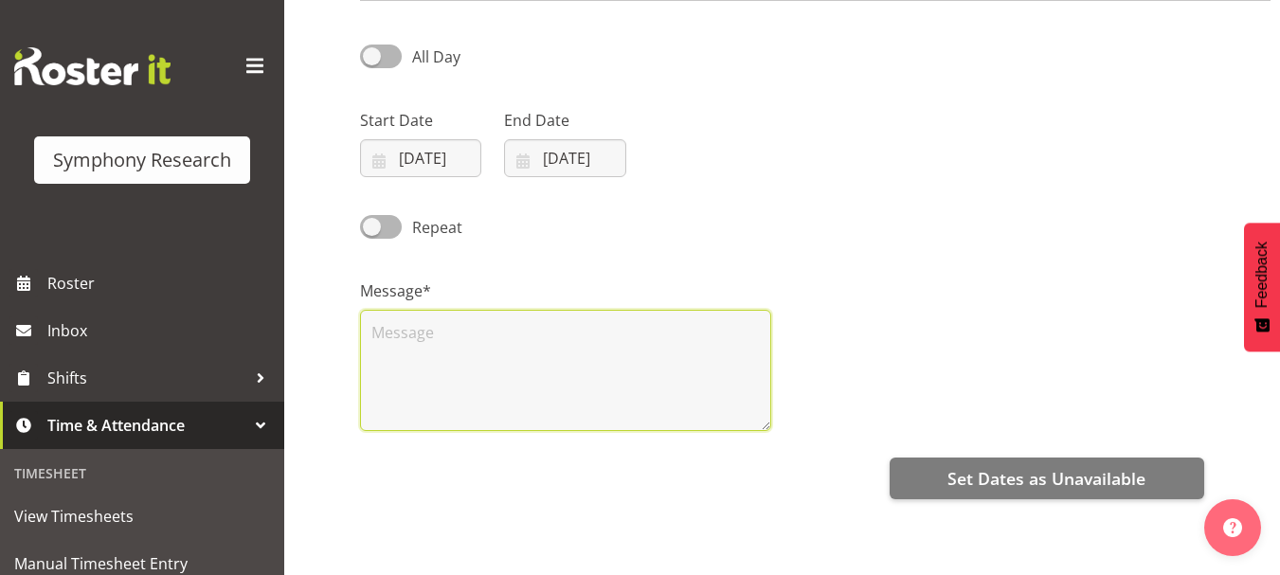
click at [406, 345] on textarea at bounding box center [565, 370] width 411 height 121
click at [464, 331] on textarea "sorry not avialbale" at bounding box center [565, 370] width 411 height 121
click at [523, 328] on textarea "sorry not availbale" at bounding box center [565, 370] width 411 height 121
click at [472, 330] on textarea "sorry not availble" at bounding box center [565, 370] width 411 height 121
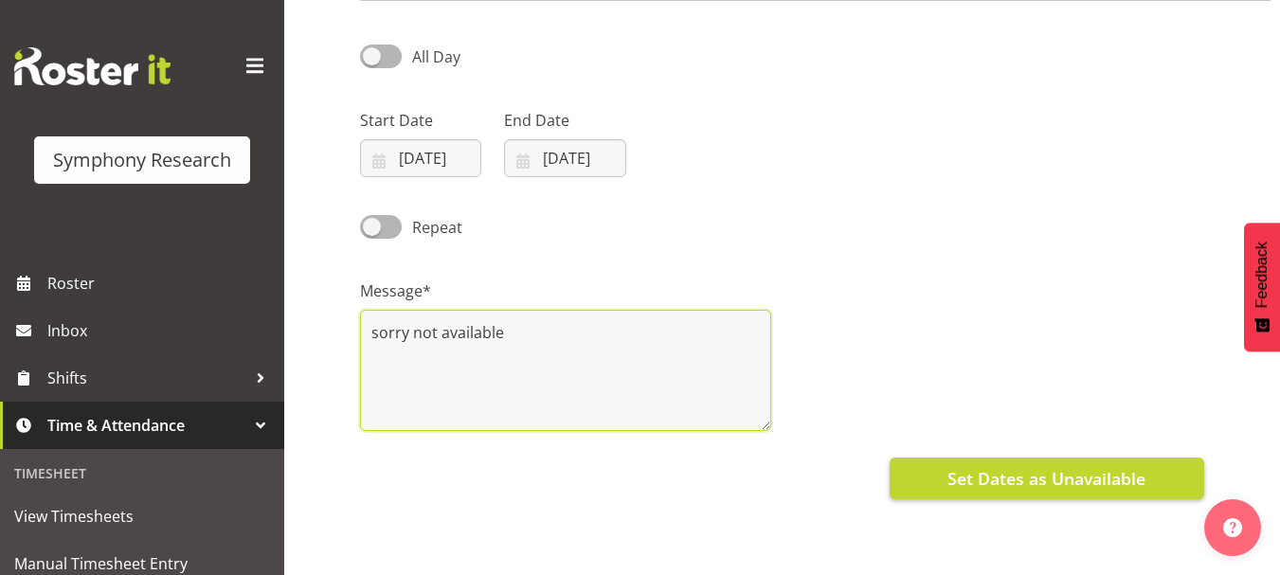
type textarea "sorry not available"
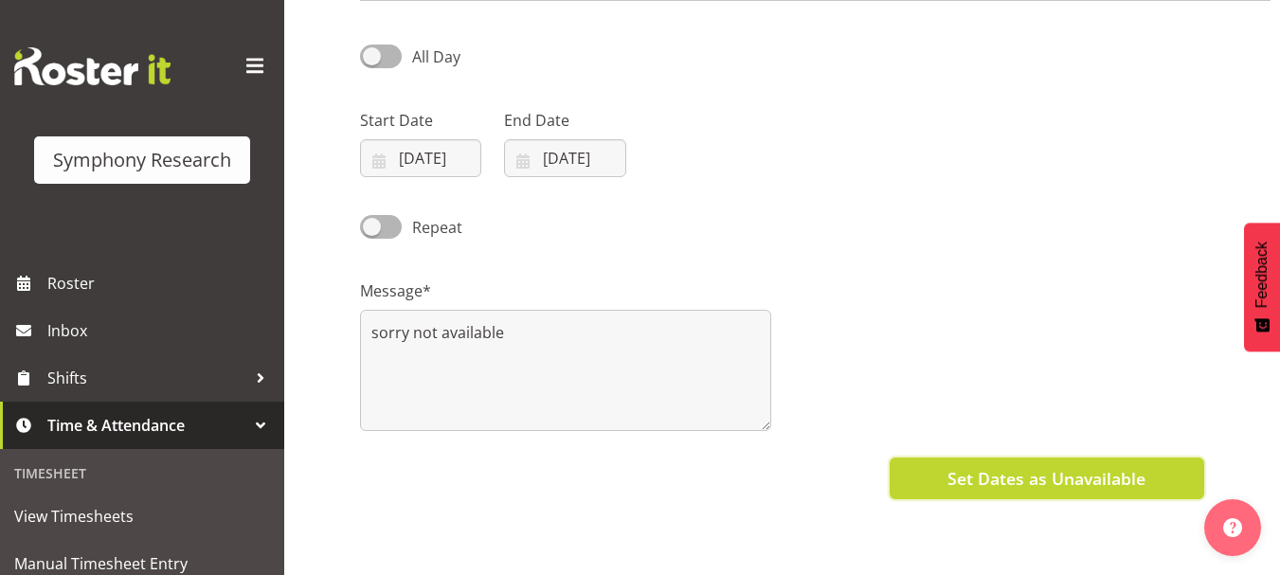
click at [1061, 476] on span "Set Dates as Unavailable" at bounding box center [1046, 478] width 198 height 25
